Goal: Information Seeking & Learning: Learn about a topic

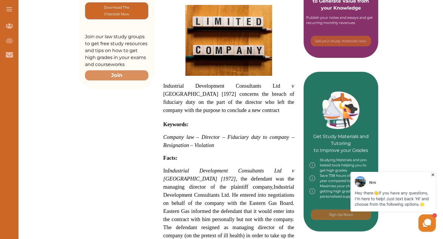
scroll to position [173, 0]
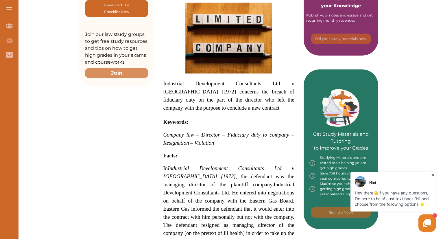
drag, startPoint x: 169, startPoint y: 156, endPoint x: 215, endPoint y: 156, distance: 45.1
click at [215, 165] on span "In Industrial Development Consultants Ltd v [GEOGRAPHIC_DATA] [1972] , the defe…" at bounding box center [228, 176] width 131 height 22
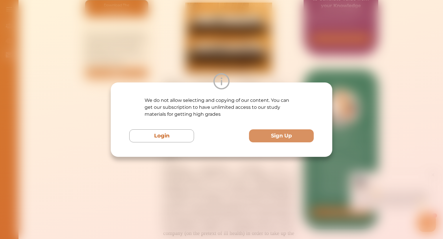
click at [221, 167] on div "We do not allow selecting and copying of our content. You can get our subscript…" at bounding box center [221, 119] width 443 height 239
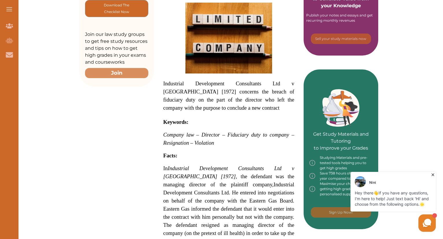
click at [243, 92] on p "Industrial Development Consultants Ltd v [GEOGRAPHIC_DATA] [1972] concerns the …" at bounding box center [228, 96] width 131 height 32
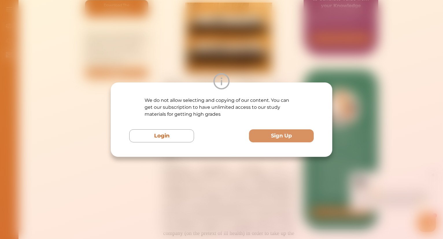
click at [256, 64] on div "We do not allow selecting and copying of our content. You can get our subscript…" at bounding box center [221, 119] width 443 height 239
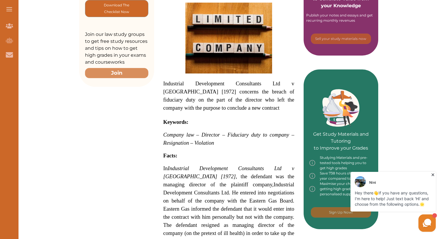
click at [254, 61] on img at bounding box center [228, 38] width 87 height 71
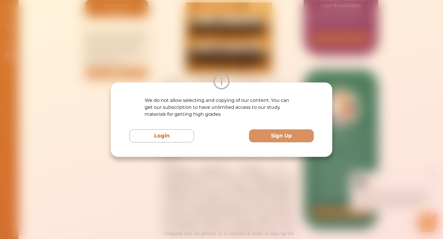
click at [254, 61] on div "We do not allow selecting and copying of our content. You can get our subscript…" at bounding box center [221, 119] width 443 height 239
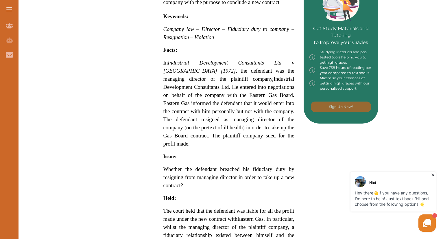
scroll to position [289, 0]
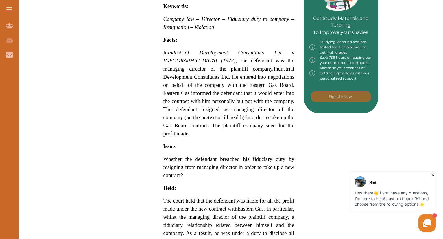
drag, startPoint x: 217, startPoint y: 92, endPoint x: 242, endPoint y: 98, distance: 25.0
click at [242, 98] on span ". He entered into negotiations on behalf of the company with the Eastern Gas Bo…" at bounding box center [228, 105] width 131 height 63
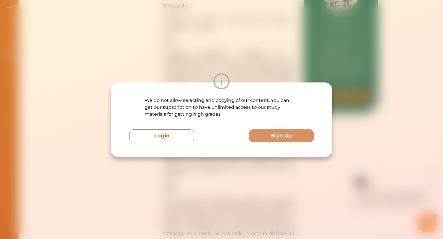
click at [184, 51] on div "We do not allow selecting and copying of our content. You can get our subscript…" at bounding box center [221, 119] width 443 height 239
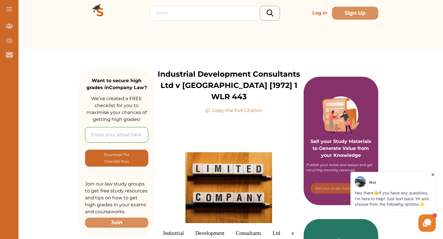
scroll to position [58, 0]
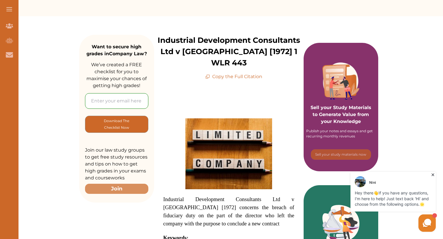
click at [239, 73] on p "Copy the Full Citation" at bounding box center [233, 76] width 57 height 7
click at [207, 75] on icon at bounding box center [208, 76] width 3 height 3
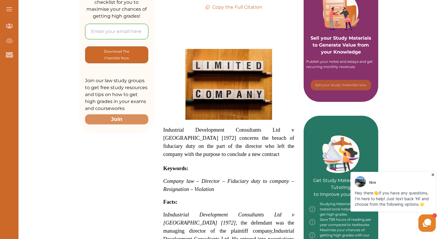
scroll to position [0, 0]
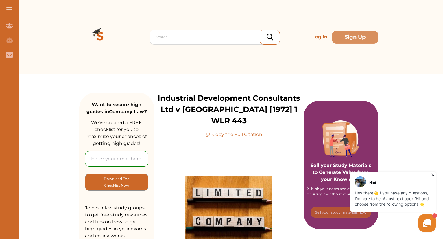
drag, startPoint x: 219, startPoint y: 120, endPoint x: 215, endPoint y: 124, distance: 5.3
click at [215, 131] on p "Copy the Full Citation" at bounding box center [233, 134] width 57 height 7
click at [203, 119] on div "Industrial Development Consultants Ltd v [GEOGRAPHIC_DATA] [1972] 1 WLR 443 Cop…" at bounding box center [228, 115] width 149 height 45
click at [206, 134] on icon at bounding box center [207, 135] width 3 height 3
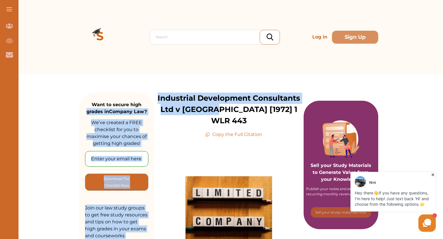
drag, startPoint x: 154, startPoint y: 93, endPoint x: 220, endPoint y: 107, distance: 68.3
click at [219, 107] on p "Industrial Development Consultants Ltd v [GEOGRAPHIC_DATA] [1972] 1 WLR 443" at bounding box center [228, 110] width 149 height 34
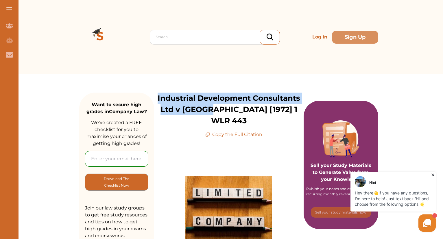
drag, startPoint x: 214, startPoint y: 110, endPoint x: 156, endPoint y: 91, distance: 60.7
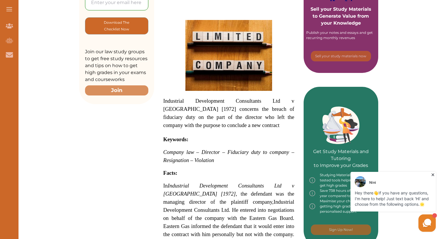
scroll to position [173, 0]
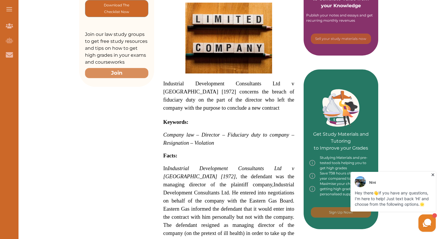
click at [246, 118] on p "Keywords:" at bounding box center [228, 122] width 131 height 8
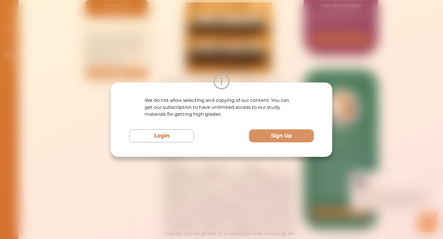
click at [191, 200] on div "We do not allow selecting and copying of our content. You can get our subscript…" at bounding box center [221, 119] width 443 height 239
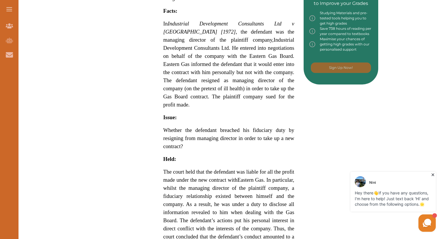
scroll to position [289, 0]
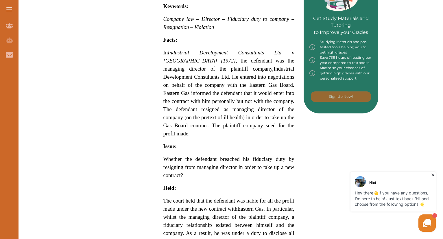
drag, startPoint x: 207, startPoint y: 73, endPoint x: 220, endPoint y: 74, distance: 13.3
click at [220, 74] on span ". He entered into negotiations on behalf of the company with the Eastern Gas Bo…" at bounding box center [228, 105] width 131 height 63
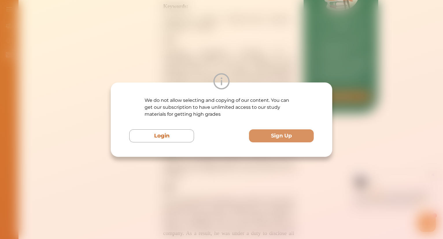
click at [220, 74] on img at bounding box center [221, 81] width 16 height 16
click at [221, 67] on div "We do not allow selecting and copying of our content. You can get our subscript…" at bounding box center [221, 119] width 443 height 239
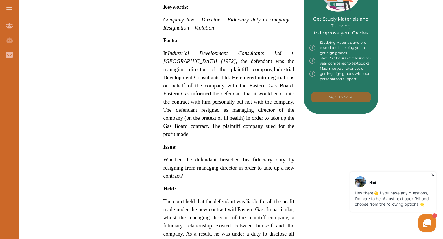
scroll to position [288, 0]
